Goal: Information Seeking & Learning: Understand process/instructions

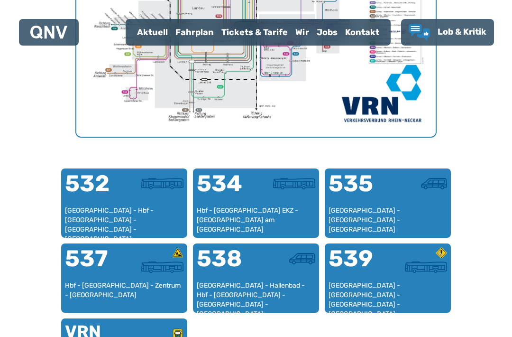
scroll to position [482, 0]
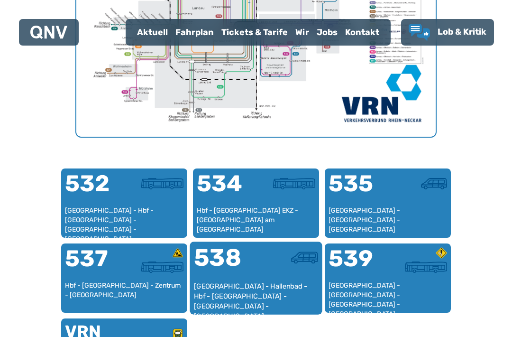
click at [233, 258] on div "538" at bounding box center [225, 264] width 62 height 36
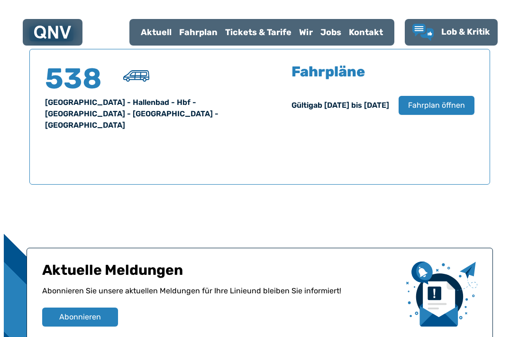
scroll to position [624, 0]
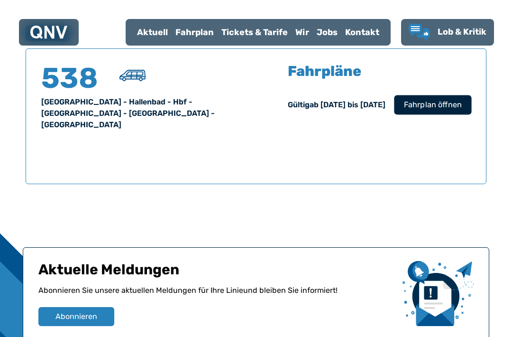
click at [423, 103] on span "Fahrplan öffnen" at bounding box center [433, 104] width 58 height 11
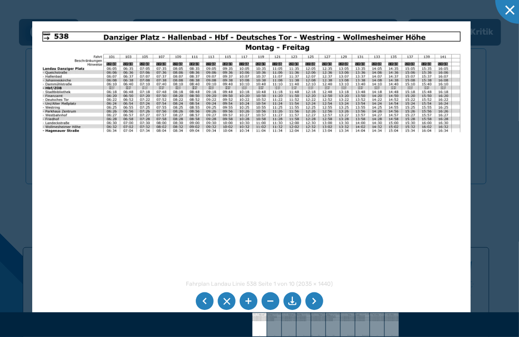
click at [225, 193] on img at bounding box center [251, 176] width 438 height 310
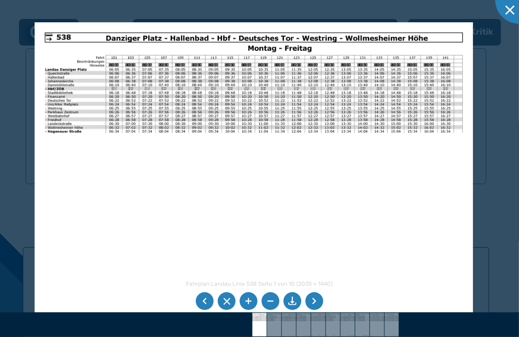
click at [314, 296] on li at bounding box center [314, 301] width 18 height 18
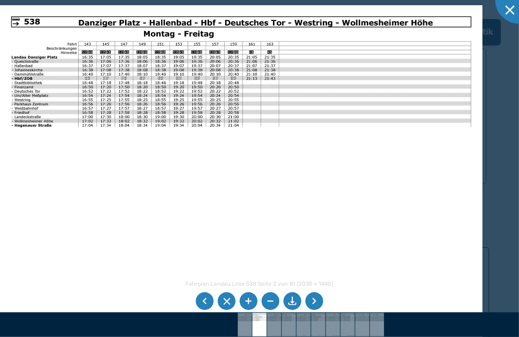
click at [313, 301] on li at bounding box center [314, 301] width 18 height 18
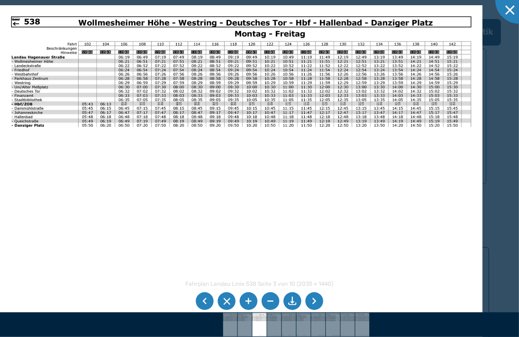
click at [313, 301] on li at bounding box center [314, 301] width 18 height 18
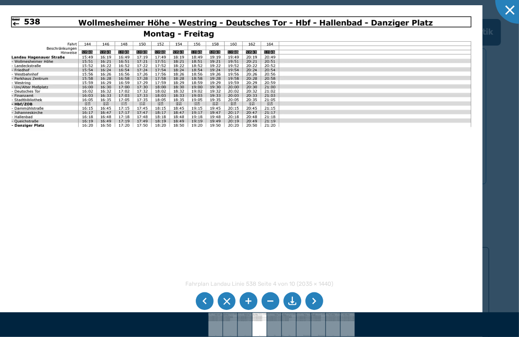
click at [313, 301] on li at bounding box center [314, 301] width 18 height 18
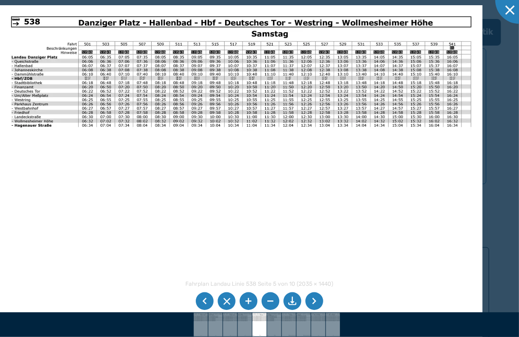
click at [313, 301] on li at bounding box center [314, 301] width 18 height 18
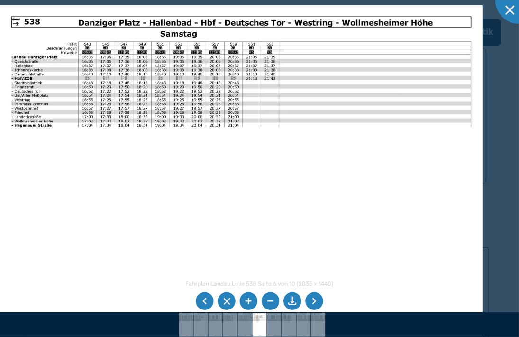
click at [311, 302] on li at bounding box center [314, 301] width 18 height 18
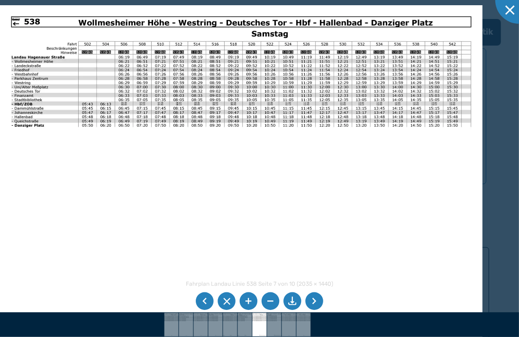
click at [302, 214] on img at bounding box center [241, 175] width 483 height 341
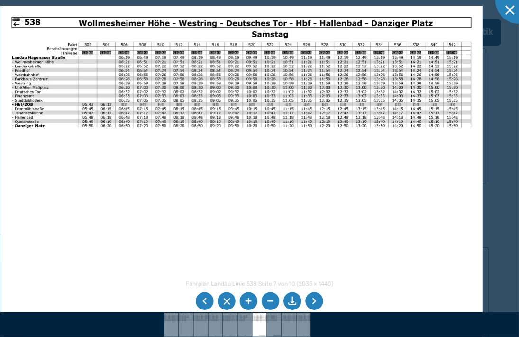
click at [330, 234] on img at bounding box center [241, 176] width 483 height 341
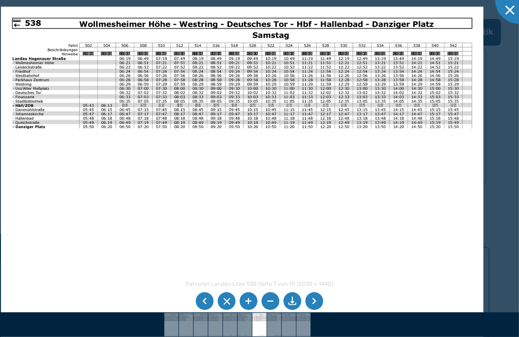
click at [410, 152] on img at bounding box center [242, 177] width 483 height 341
